Goal: Register for event/course

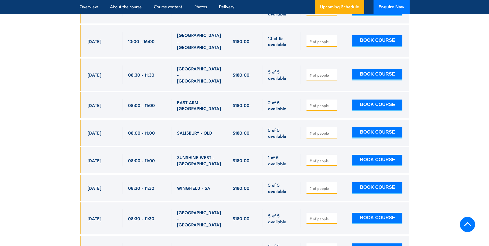
scroll to position [1623, 0]
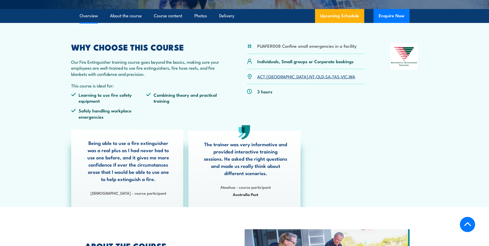
scroll to position [52, 0]
